Goal: Transaction & Acquisition: Purchase product/service

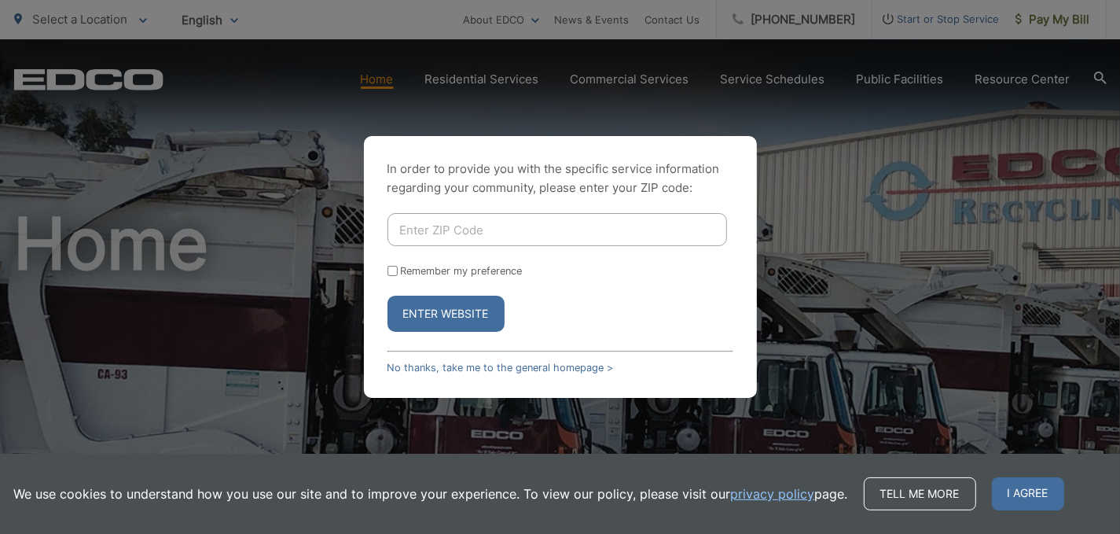
click at [450, 241] on input "Enter ZIP Code" at bounding box center [557, 229] width 340 height 33
drag, startPoint x: 912, startPoint y: 133, endPoint x: 996, endPoint y: 64, distance: 108.3
click at [913, 133] on div "In order to provide you with the specific service information regarding your co…" at bounding box center [560, 267] width 1120 height 534
click at [426, 364] on link "No thanks, take me to the general homepage >" at bounding box center [500, 368] width 226 height 12
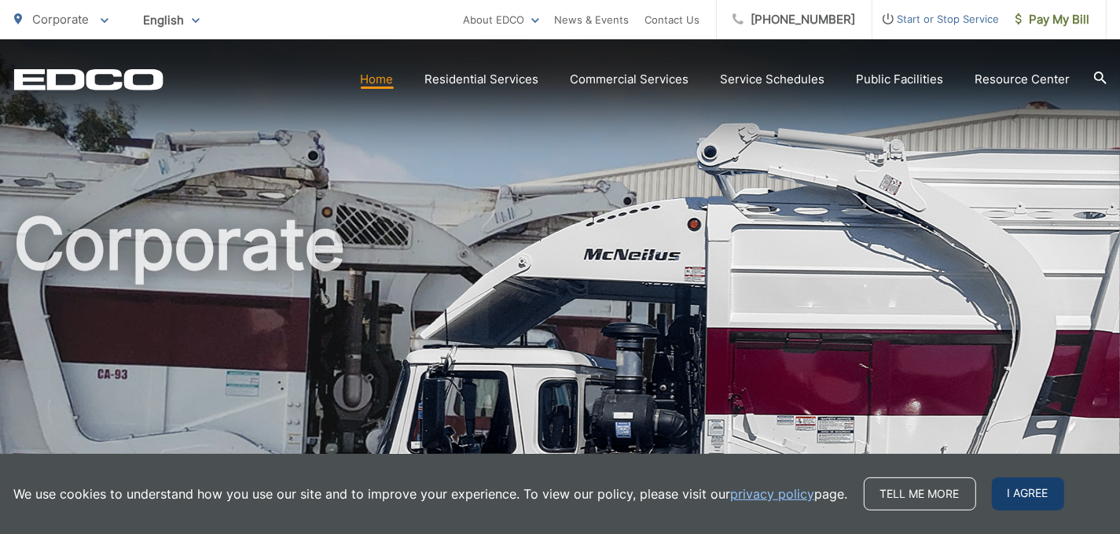
click at [1019, 494] on span "I agree" at bounding box center [1028, 493] width 72 height 33
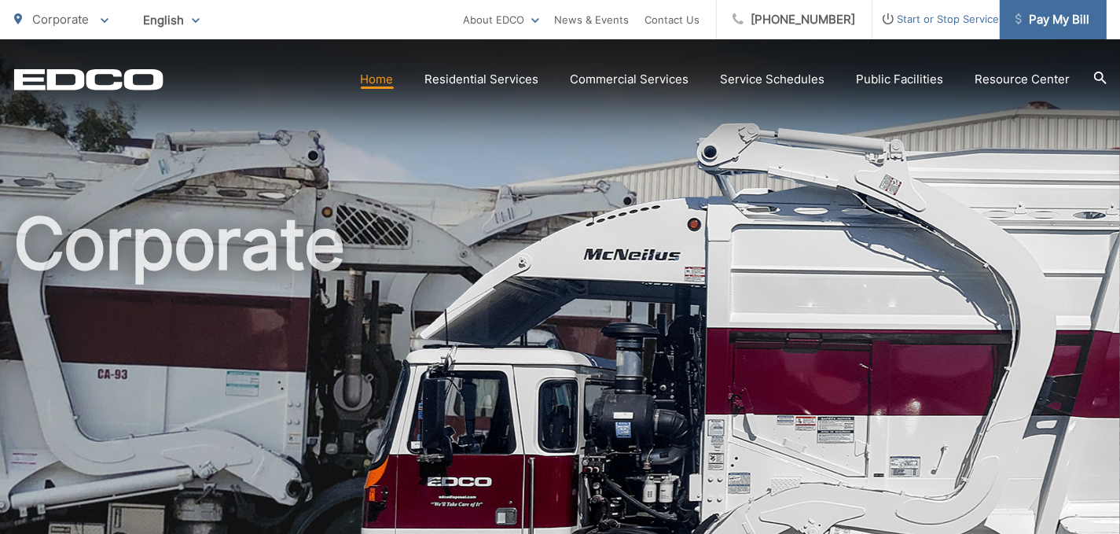
click at [1036, 29] on span "Pay My Bill" at bounding box center [1052, 19] width 75 height 19
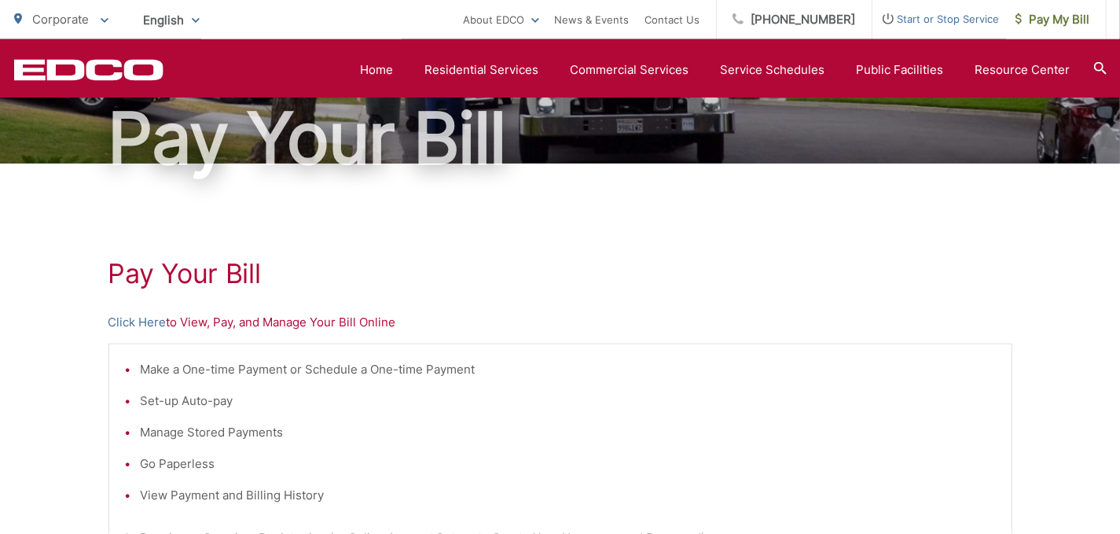
scroll to position [149, 0]
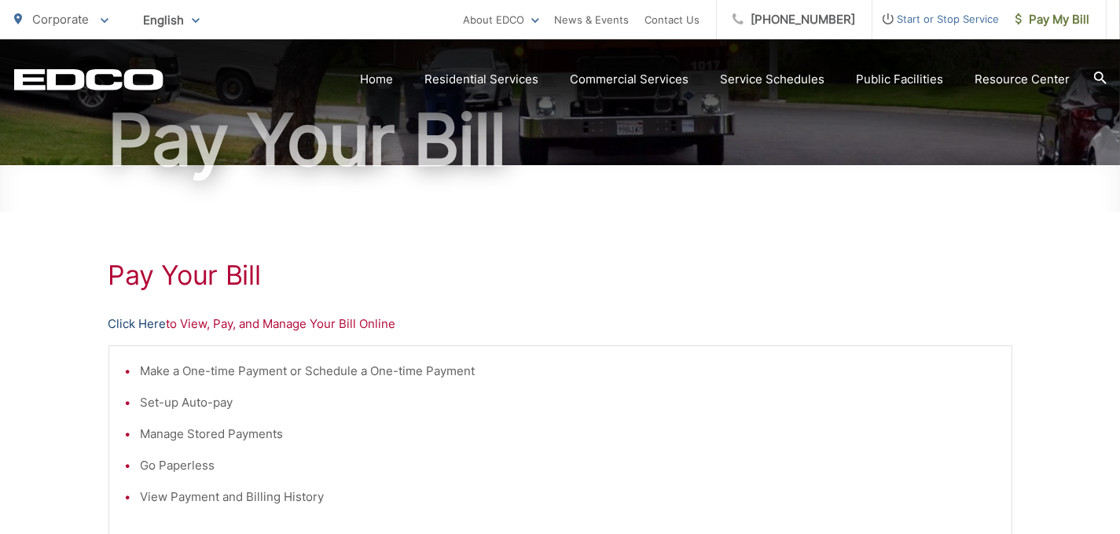
click at [140, 326] on link "Click Here" at bounding box center [137, 323] width 58 height 19
click at [133, 332] on link "Click Here" at bounding box center [137, 323] width 58 height 19
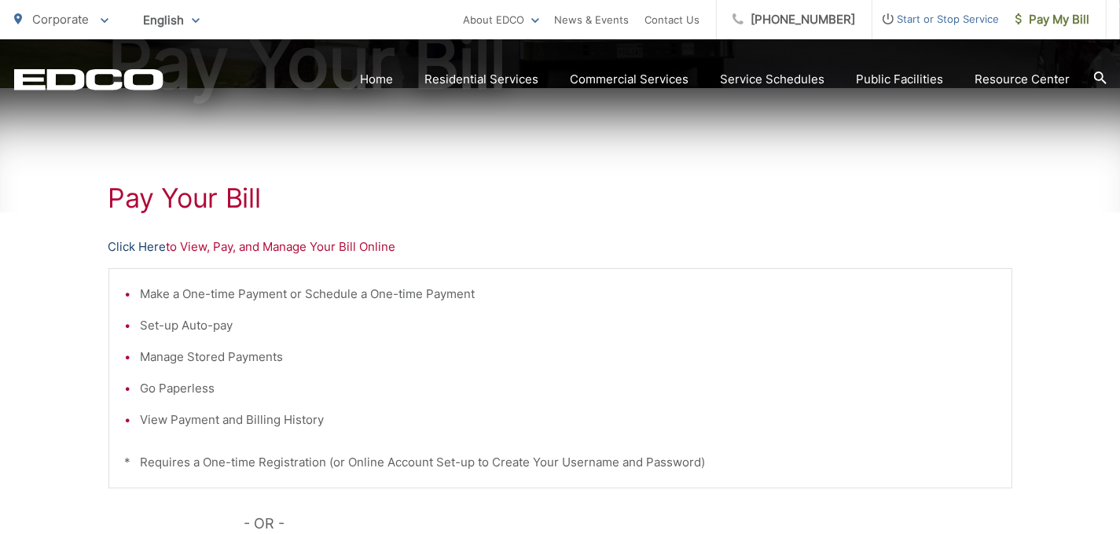
scroll to position [260, 0]
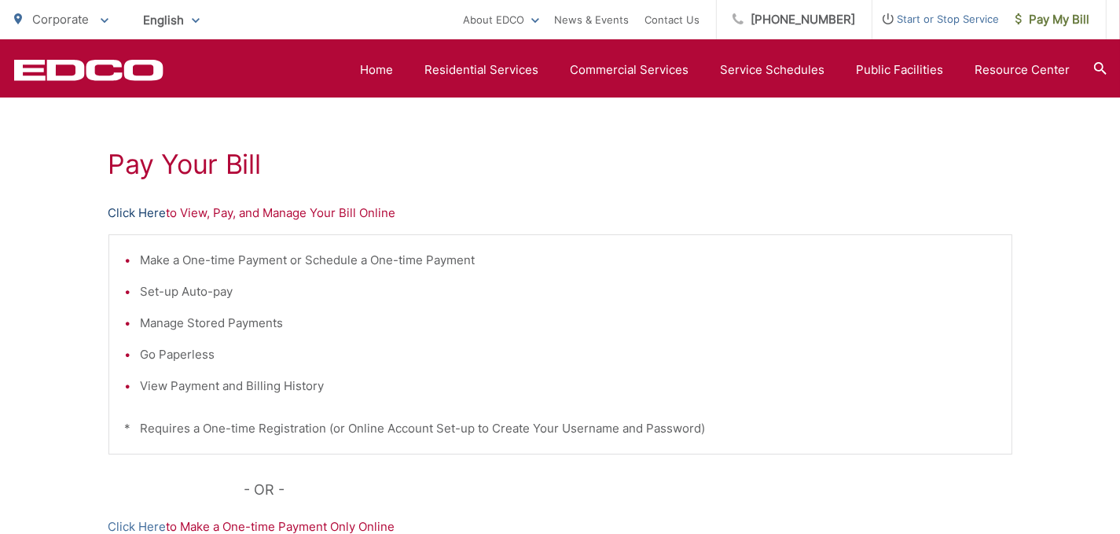
click at [144, 215] on link "Click Here" at bounding box center [137, 213] width 58 height 19
